Goal: Task Accomplishment & Management: Manage account settings

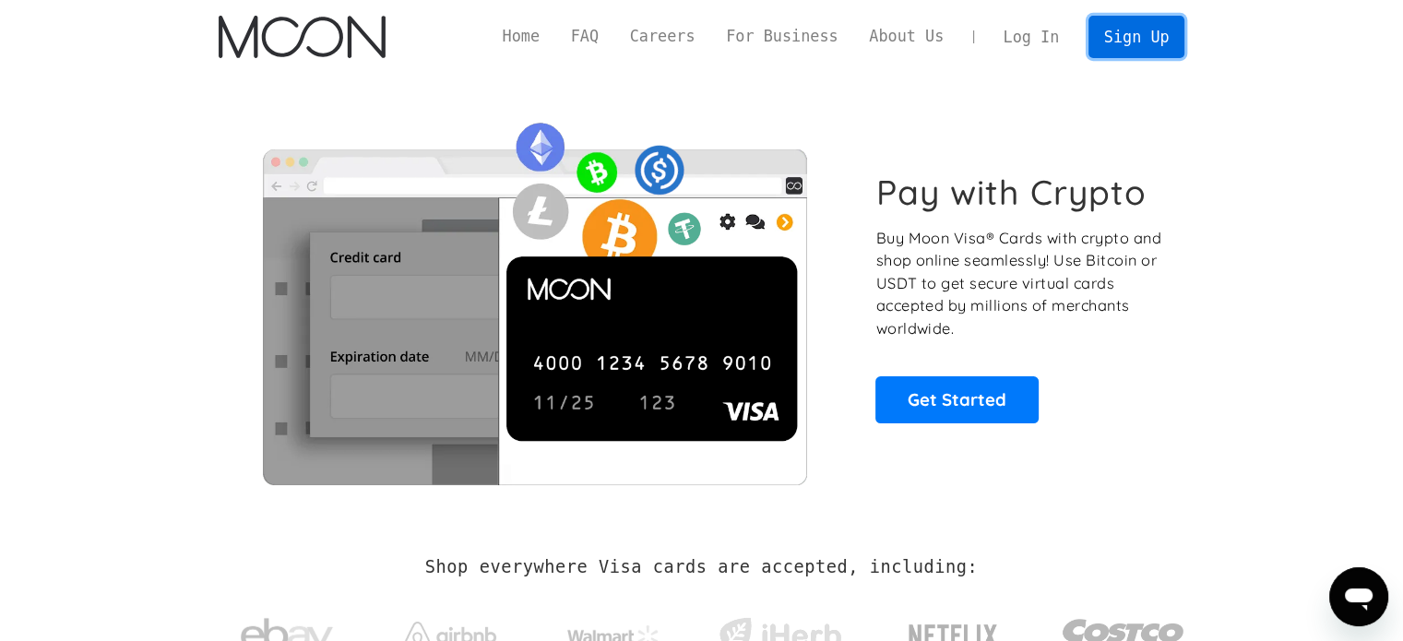
click at [1163, 42] on link "Sign Up" at bounding box center [1136, 37] width 96 height 42
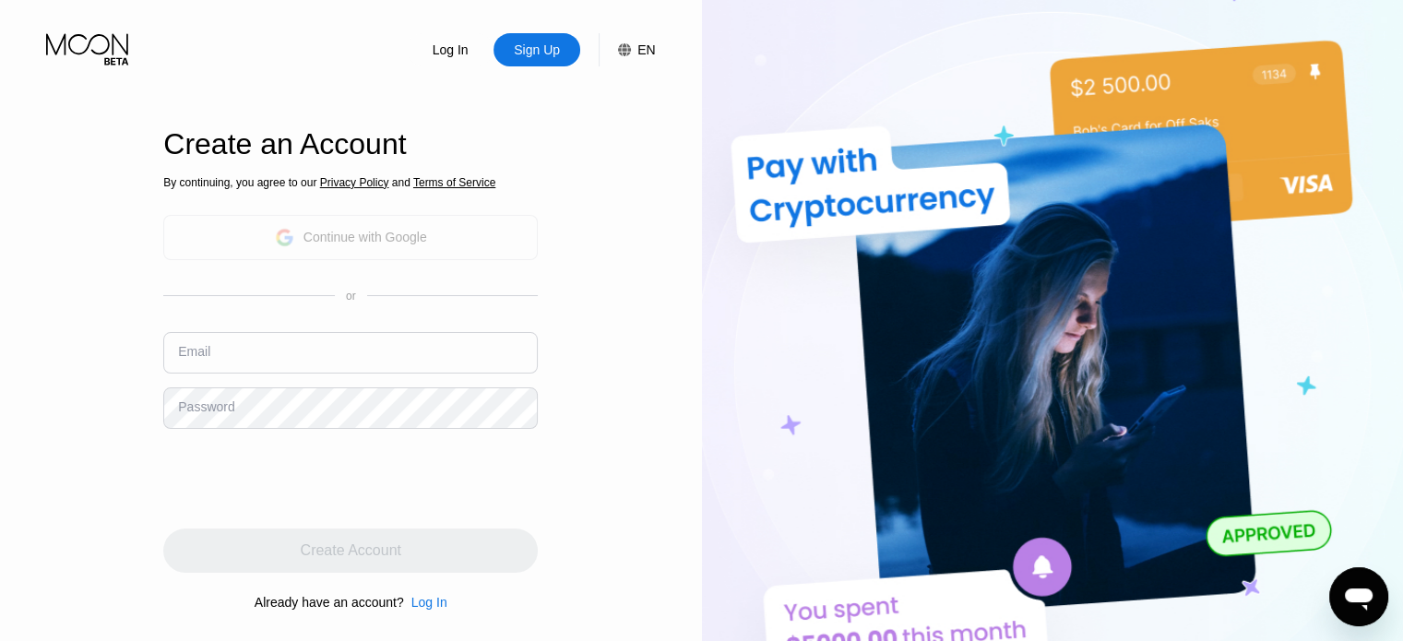
click at [403, 239] on div "Continue with Google" at bounding box center [365, 237] width 124 height 15
click at [321, 348] on input "text" at bounding box center [350, 353] width 374 height 42
type input "prettymooore@gmail.com"
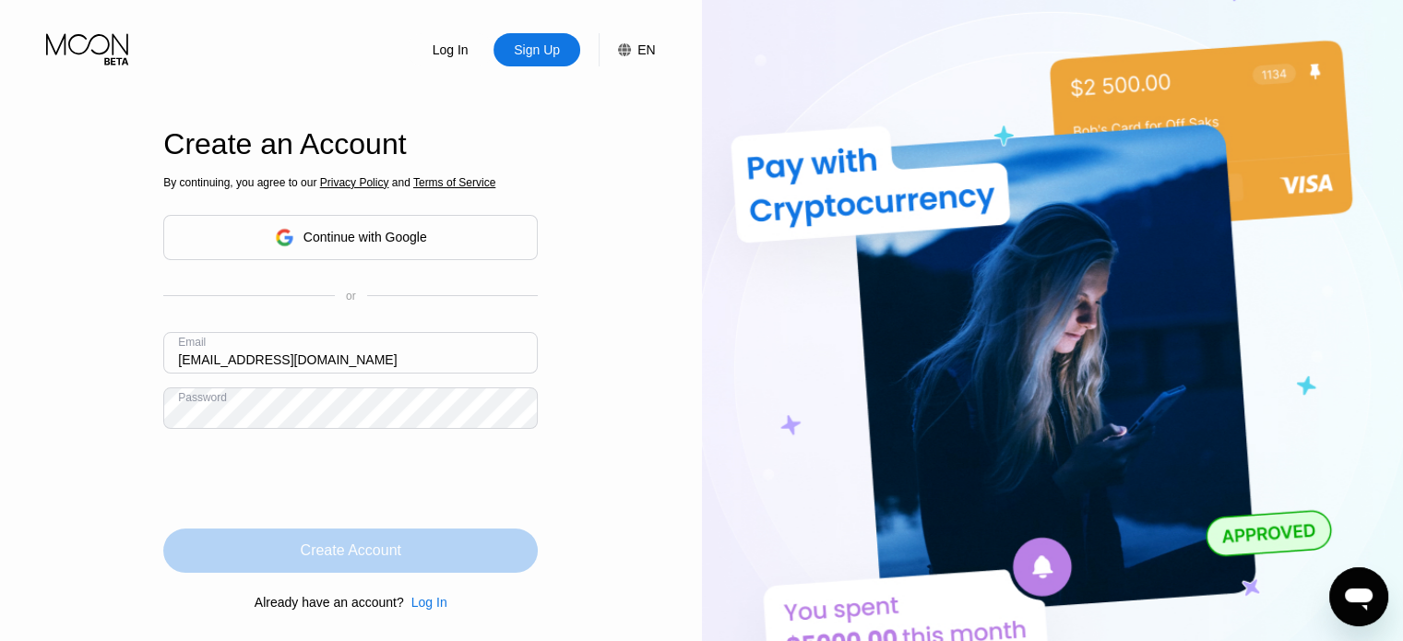
click at [361, 552] on div "Create Account" at bounding box center [351, 550] width 101 height 18
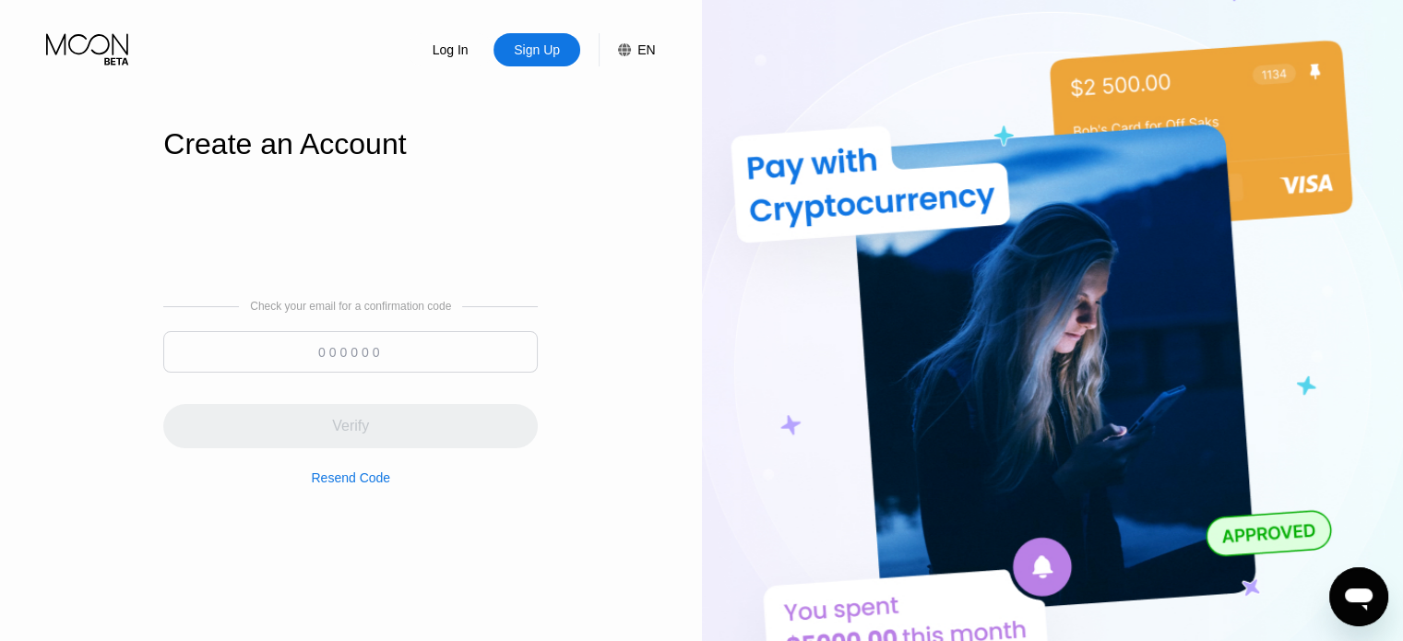
click at [339, 348] on input at bounding box center [350, 352] width 374 height 42
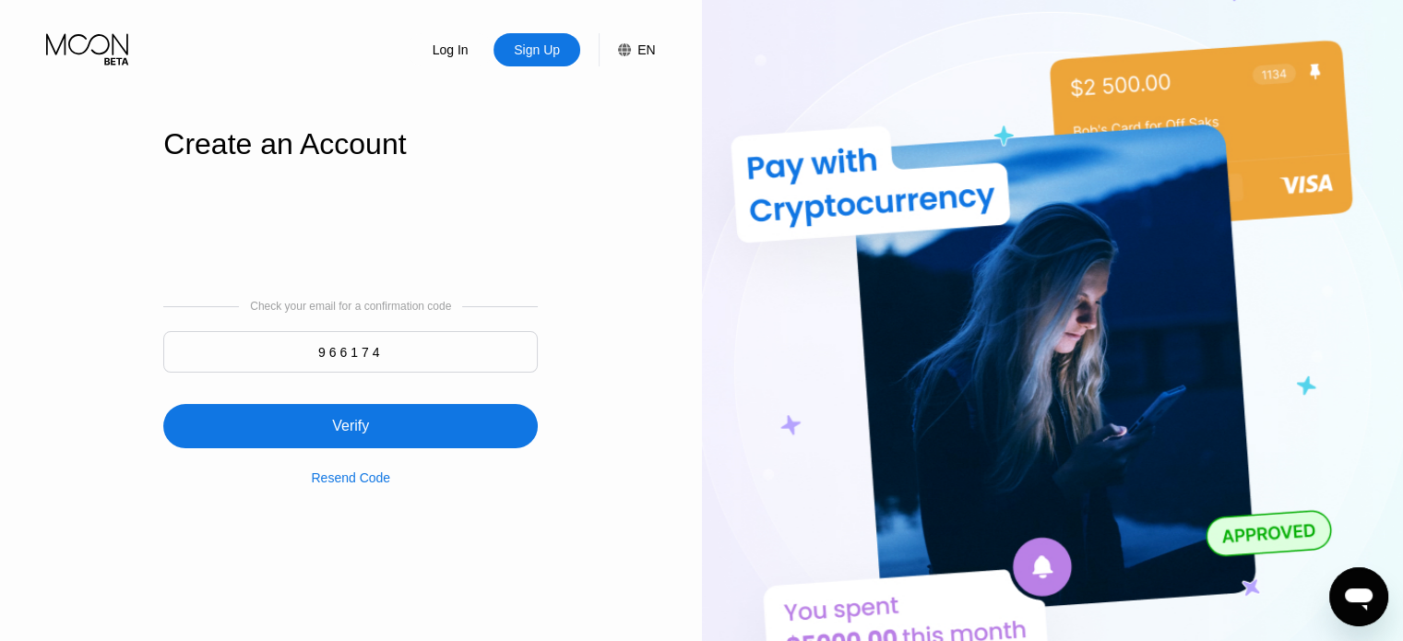
type input "966174"
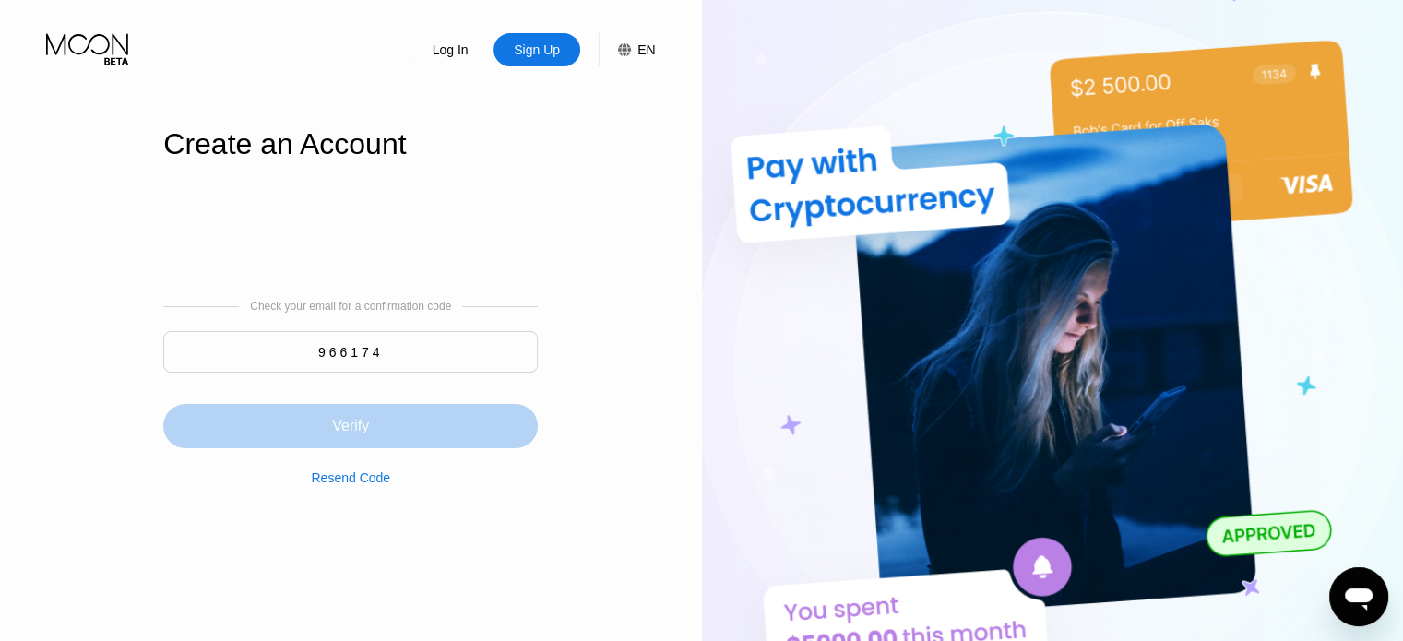
click at [327, 439] on div "Verify" at bounding box center [350, 426] width 374 height 44
